Goal: Check status: Check status

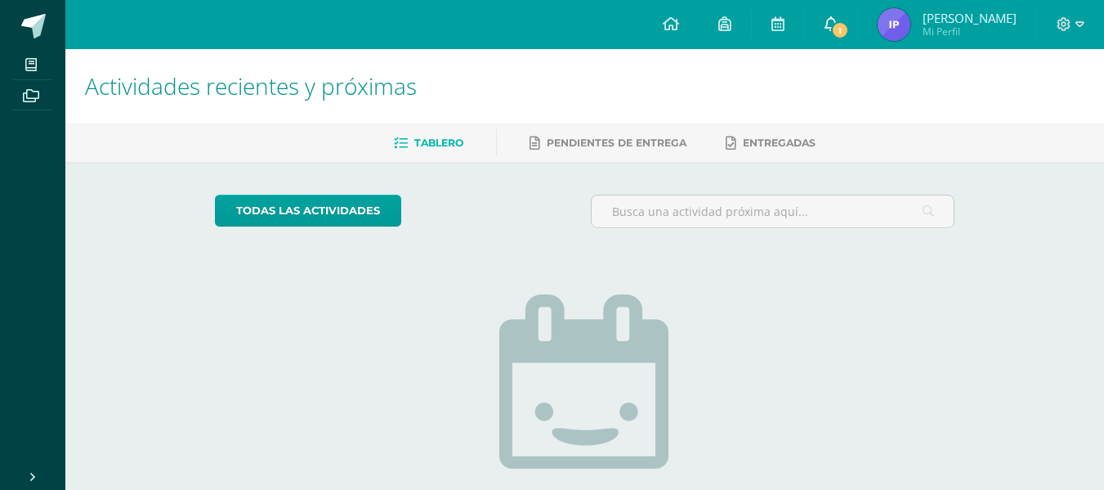
click at [849, 30] on span "1" at bounding box center [840, 30] width 18 height 18
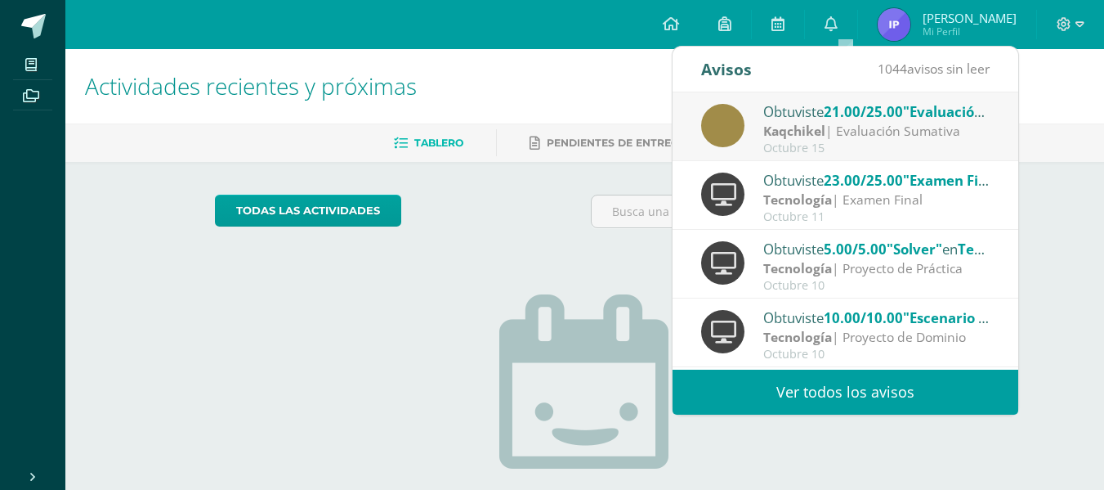
click at [905, 131] on div "Kaqchikel | Evaluación Sumativa" at bounding box center [876, 131] width 227 height 19
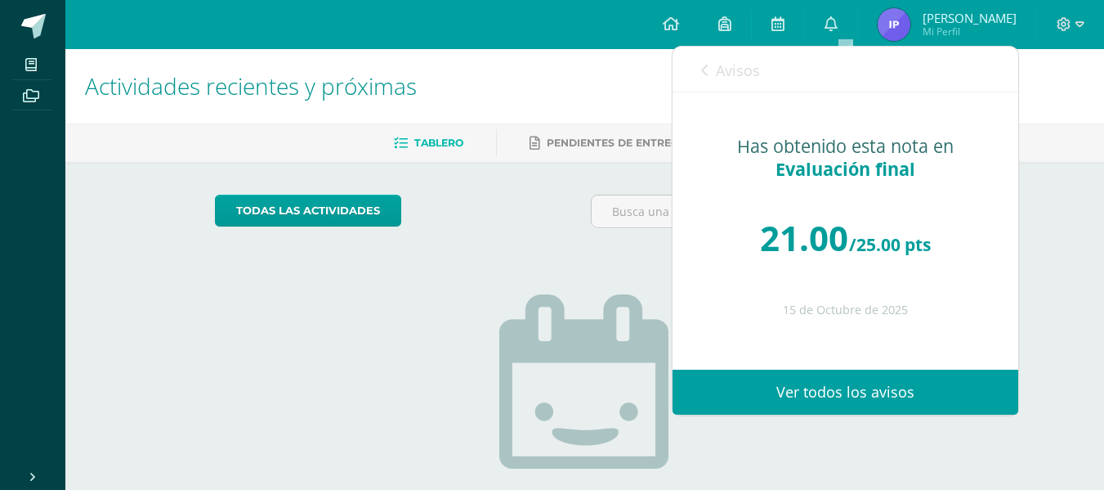
click at [715, 69] on link "Avisos" at bounding box center [730, 70] width 59 height 47
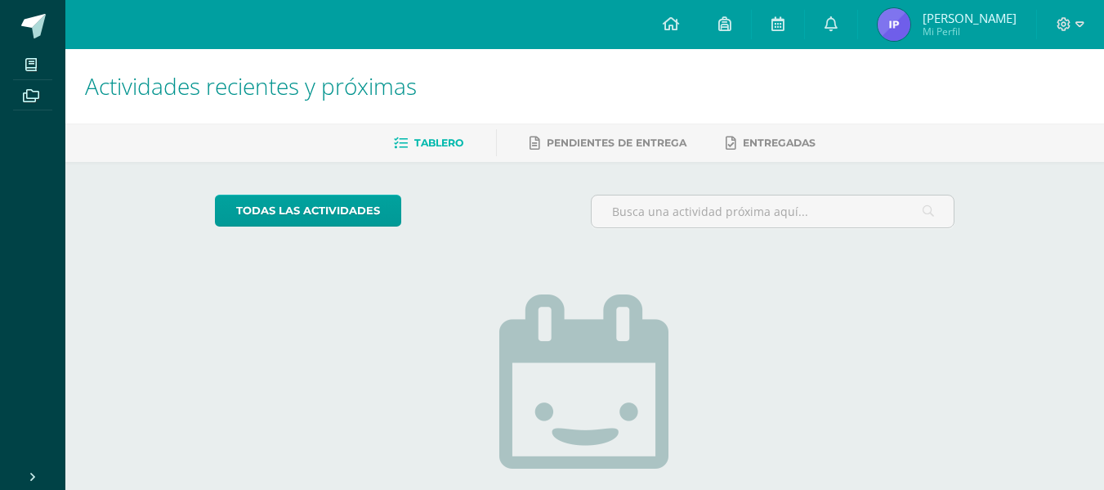
click at [904, 16] on img at bounding box center [894, 24] width 33 height 33
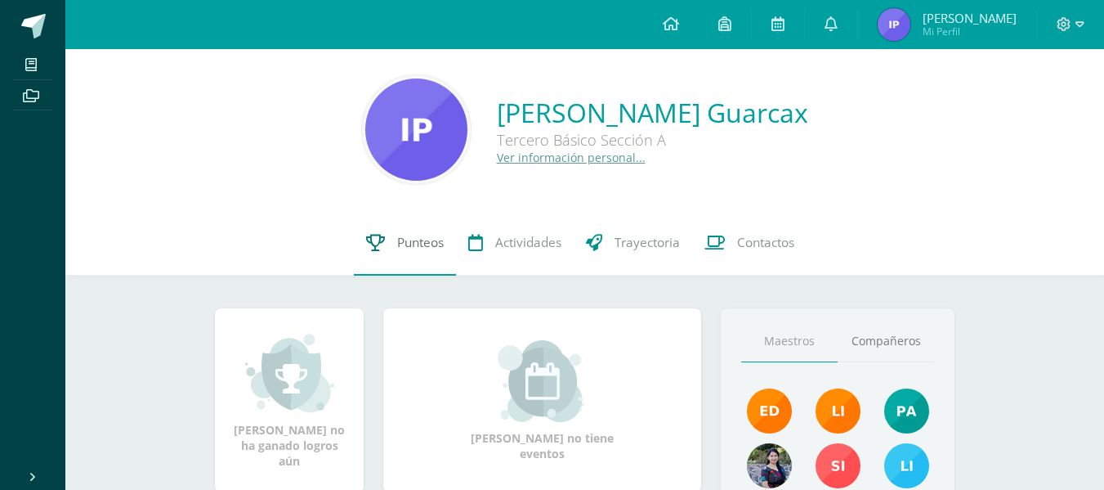
click at [370, 251] on link "Punteos" at bounding box center [405, 242] width 102 height 65
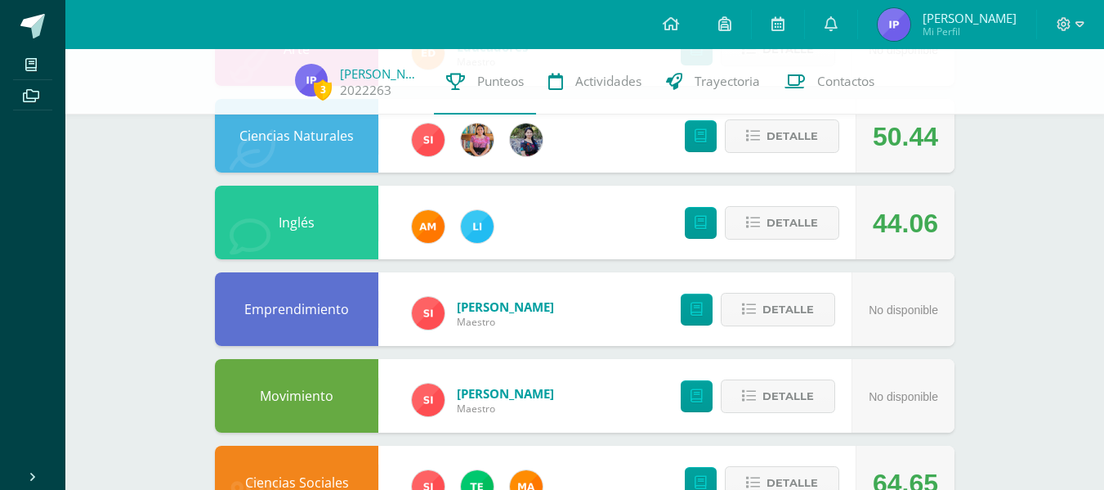
scroll to position [654, 0]
